Goal: Obtain resource: Download file/media

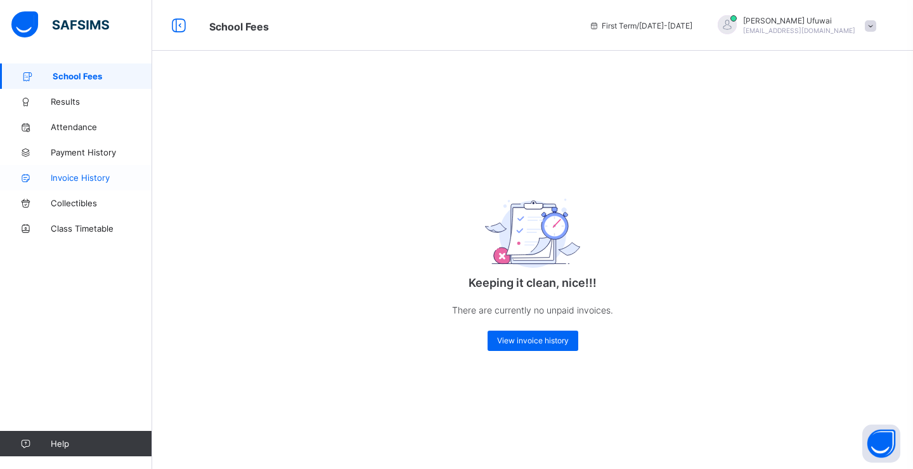
click at [73, 178] on span "Invoice History" at bounding box center [101, 178] width 101 height 10
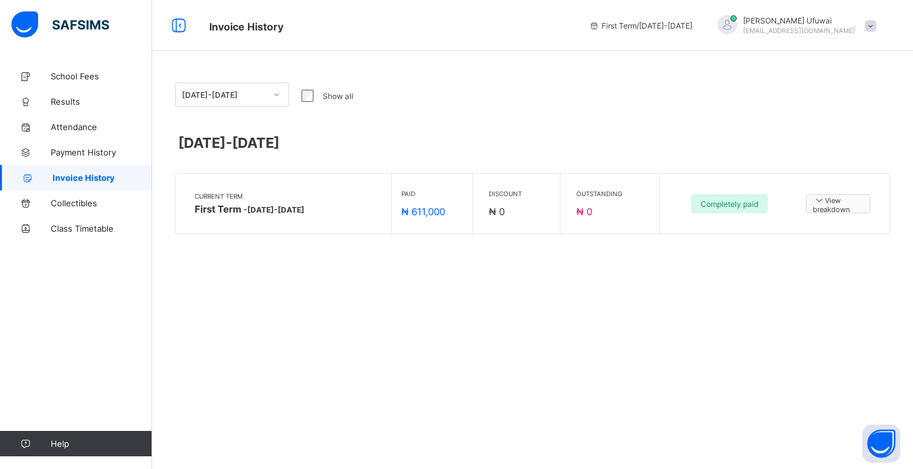
click at [828, 208] on span "View breakdown" at bounding box center [838, 204] width 51 height 20
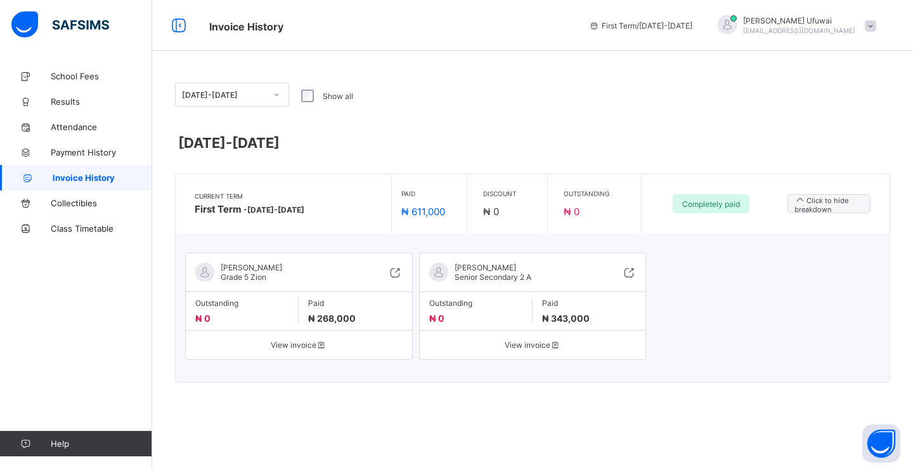
click at [317, 346] on span "View invoice" at bounding box center [298, 345] width 207 height 10
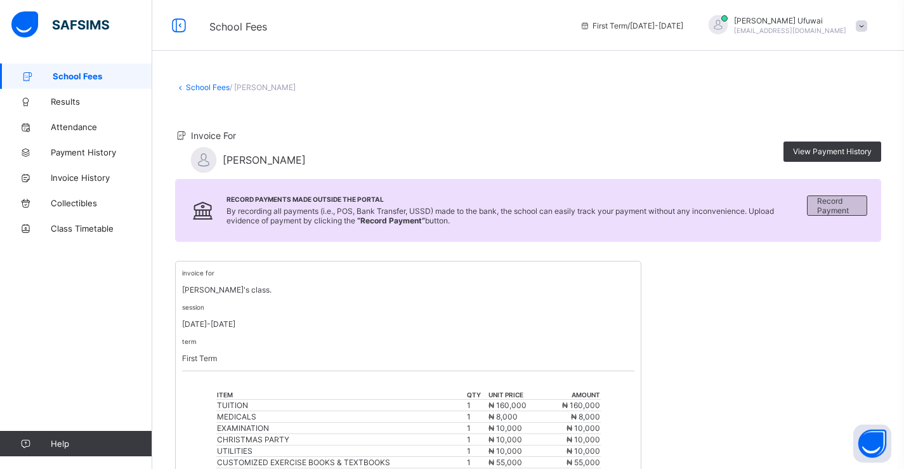
click at [839, 209] on span "Record Payment" at bounding box center [837, 205] width 40 height 19
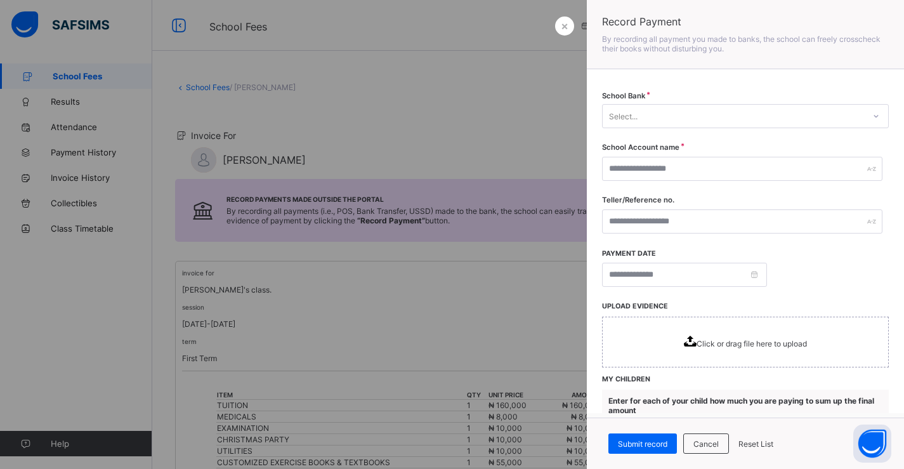
click at [483, 117] on div at bounding box center [452, 234] width 904 height 469
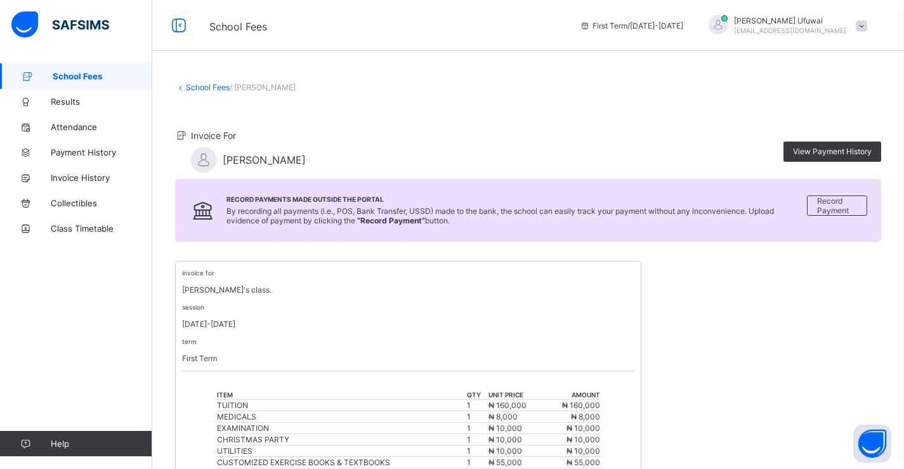
click at [179, 134] on icon at bounding box center [181, 135] width 13 height 11
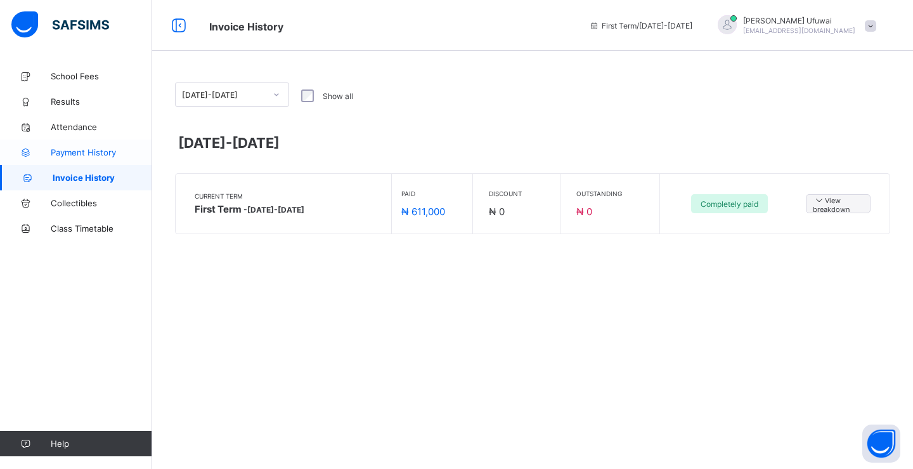
click at [72, 154] on span "Payment History" at bounding box center [101, 152] width 101 height 10
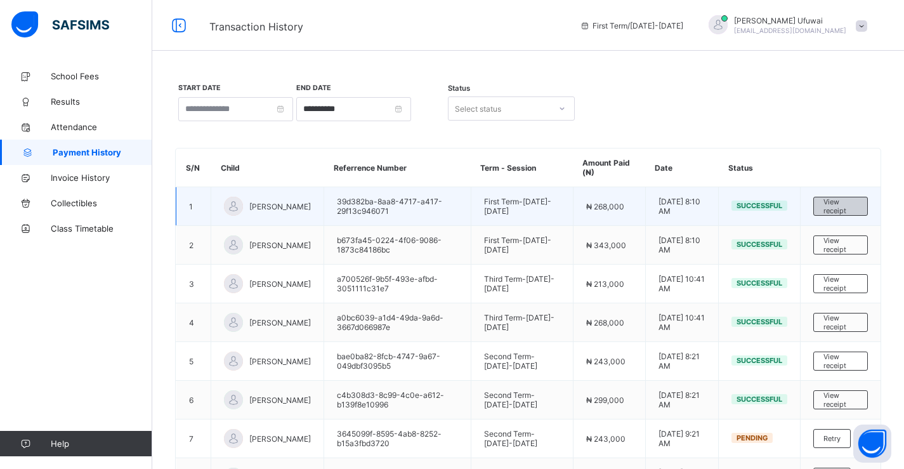
click at [840, 206] on span "View receipt" at bounding box center [840, 206] width 34 height 18
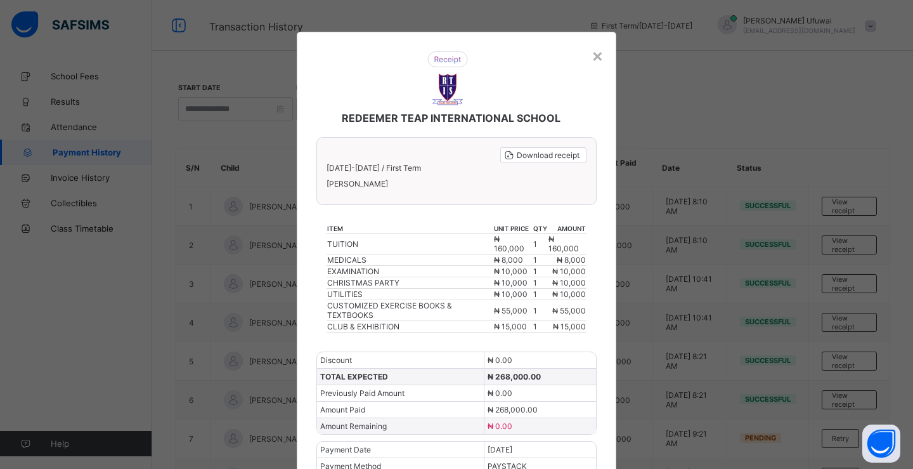
scroll to position [44, 0]
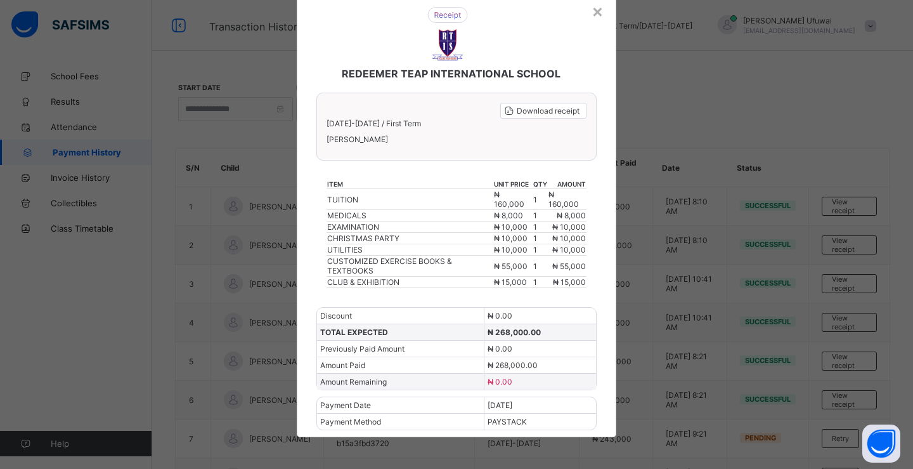
click at [450, 16] on img at bounding box center [448, 15] width 41 height 16
click at [547, 111] on span "Download receipt" at bounding box center [548, 111] width 63 height 10
click at [594, 13] on div "×" at bounding box center [598, 11] width 12 height 22
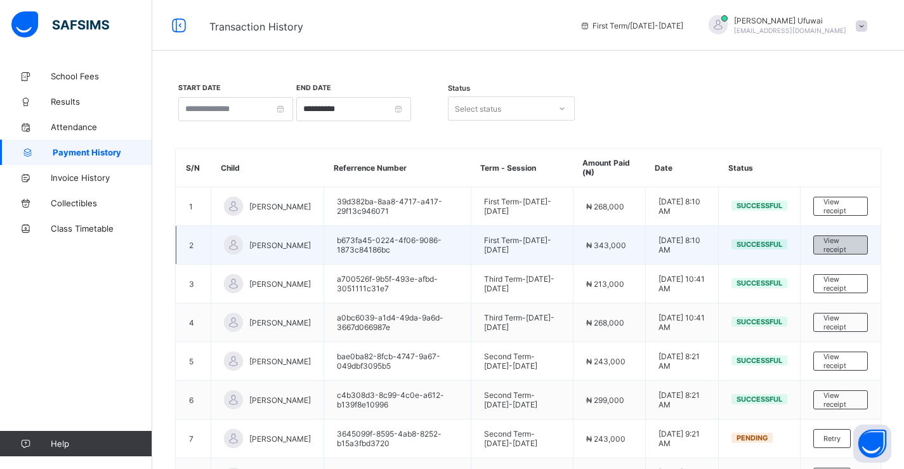
click at [842, 244] on span "View receipt" at bounding box center [840, 245] width 34 height 18
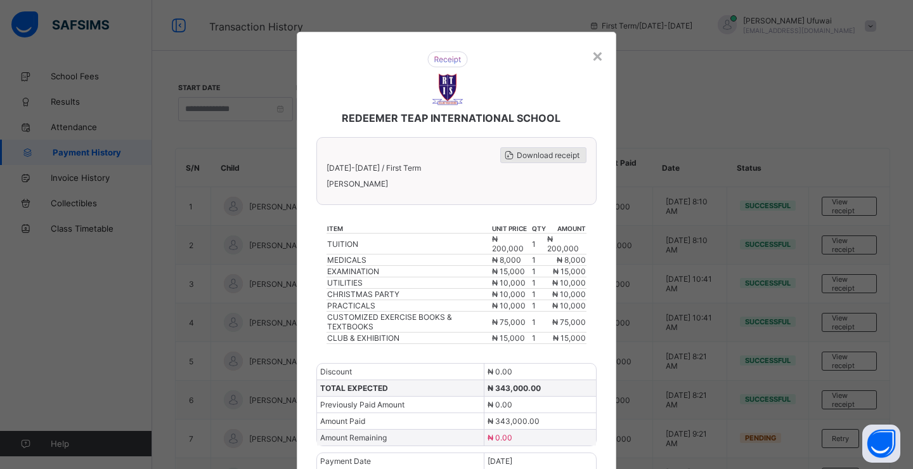
click at [535, 155] on span "Download receipt" at bounding box center [548, 155] width 63 height 10
click at [592, 58] on div "×" at bounding box center [598, 55] width 12 height 22
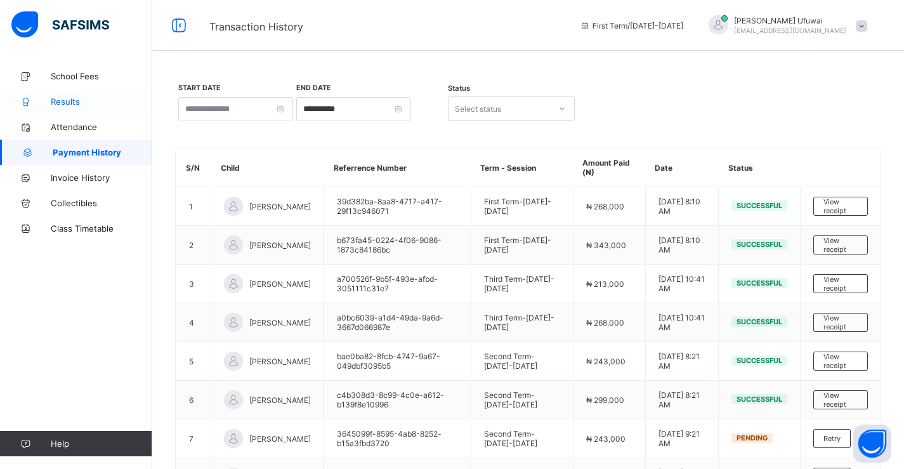
click at [65, 105] on span "Results" at bounding box center [101, 101] width 101 height 10
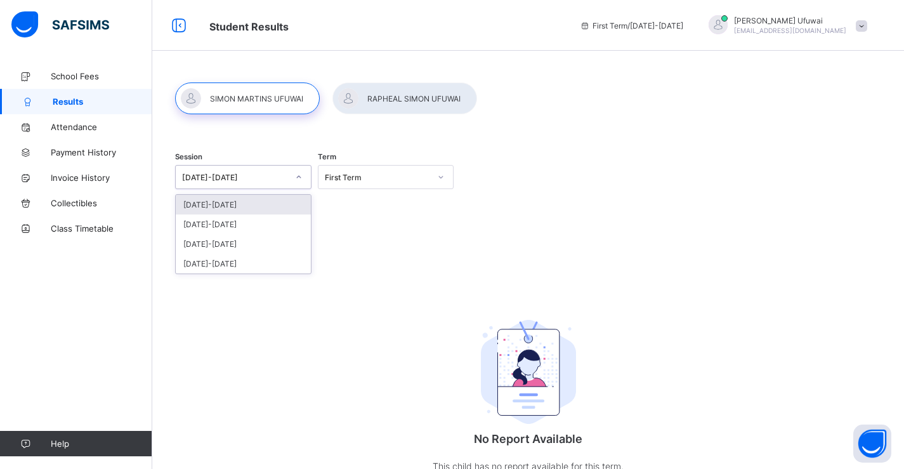
click at [299, 177] on icon at bounding box center [298, 177] width 4 height 3
click at [242, 206] on div "[DATE]-[DATE]" at bounding box center [243, 205] width 135 height 20
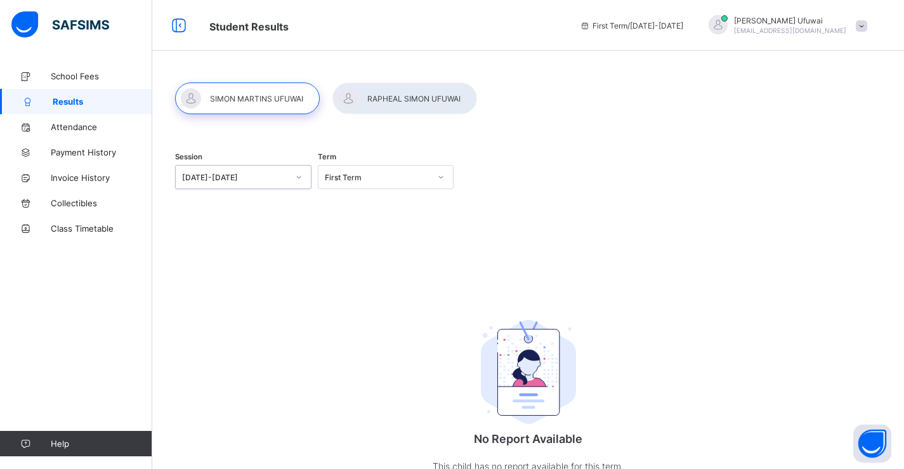
click at [445, 180] on icon at bounding box center [441, 177] width 8 height 13
click at [350, 245] on div "Third Term" at bounding box center [385, 244] width 135 height 20
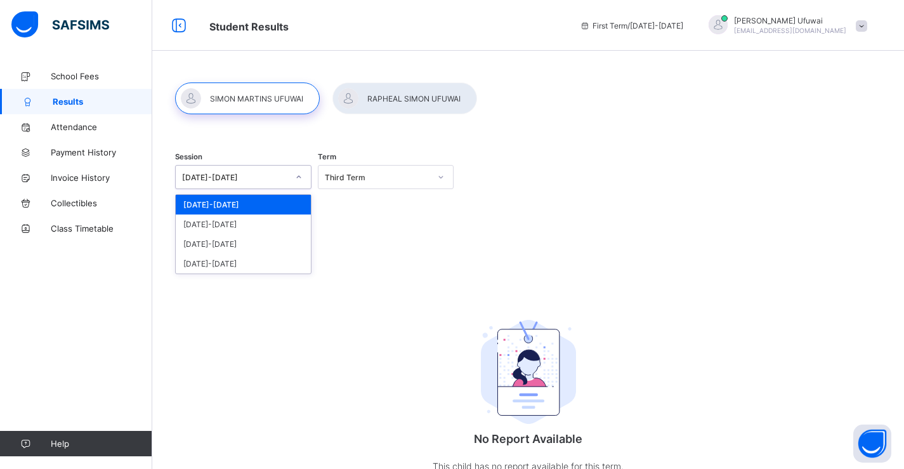
click at [299, 175] on icon at bounding box center [299, 177] width 8 height 13
click at [237, 223] on div "[DATE]-[DATE]" at bounding box center [243, 224] width 135 height 20
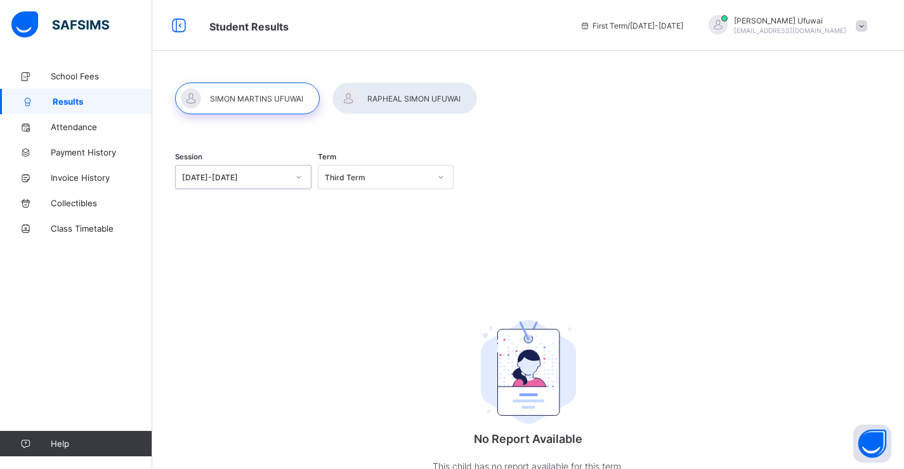
click at [443, 177] on icon at bounding box center [441, 177] width 4 height 3
click at [363, 244] on div "Third Term" at bounding box center [385, 244] width 135 height 20
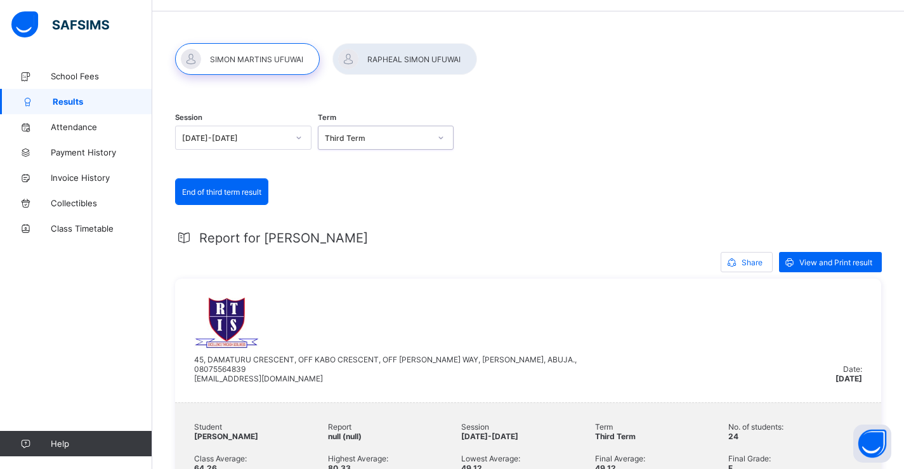
scroll to position [63, 0]
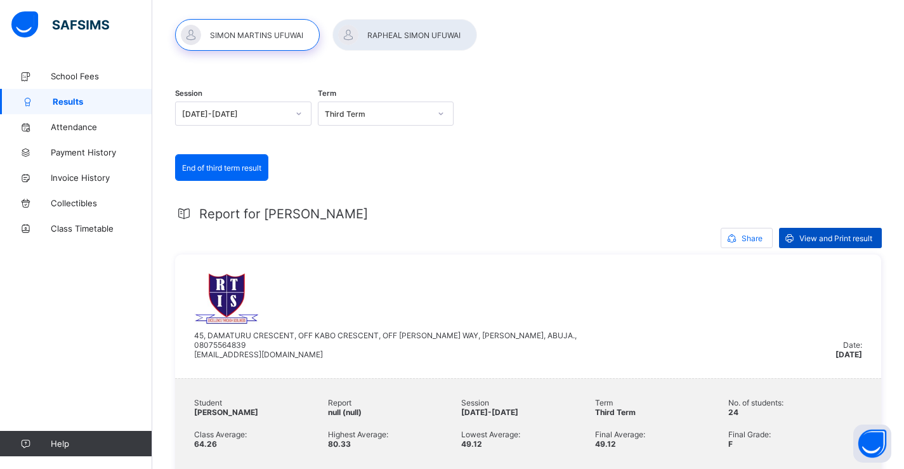
click at [813, 243] on div "View and Print result" at bounding box center [830, 238] width 103 height 20
click at [423, 32] on div at bounding box center [404, 35] width 145 height 32
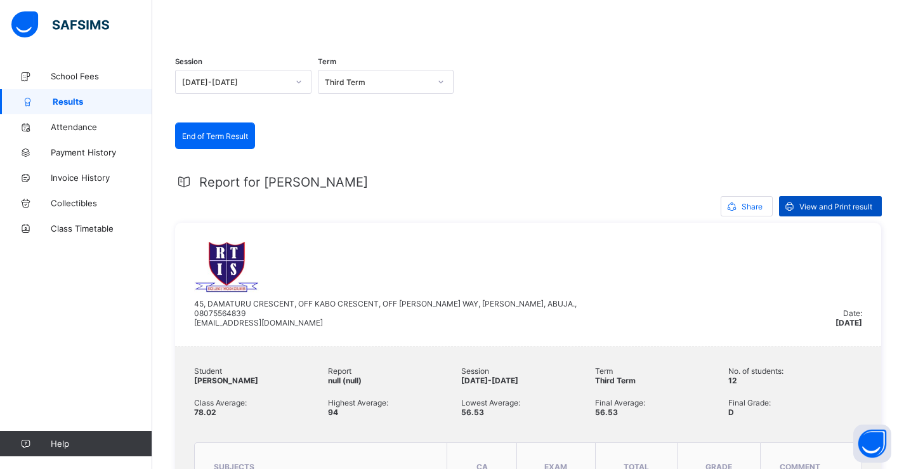
click at [830, 211] on span "View and Print result" at bounding box center [835, 207] width 73 height 10
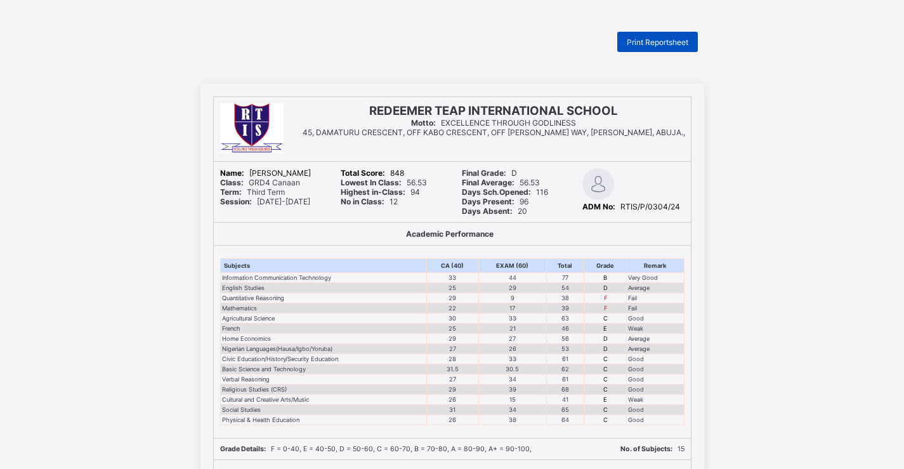
click at [655, 45] on span "Print Reportsheet" at bounding box center [658, 42] width 62 height 10
